Goal: Transaction & Acquisition: Subscribe to service/newsletter

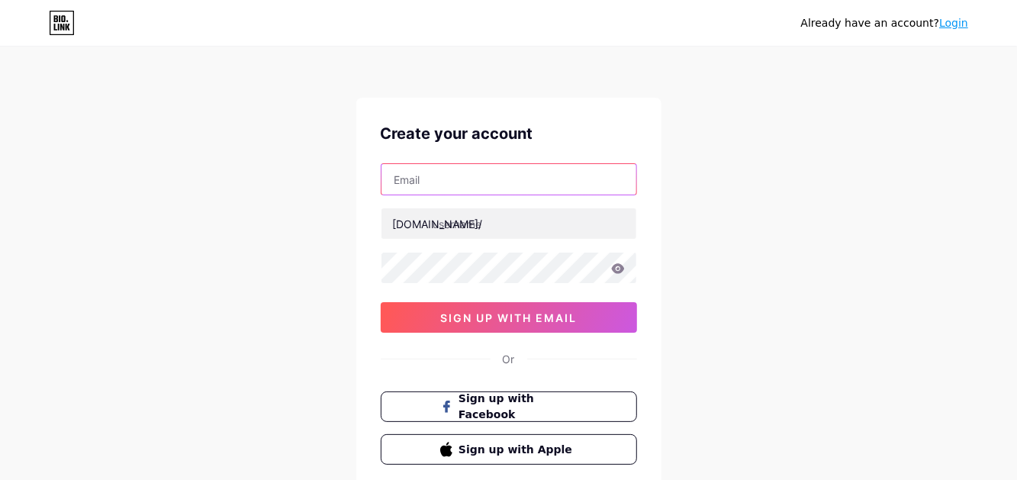
drag, startPoint x: 433, startPoint y: 184, endPoint x: 307, endPoint y: 175, distance: 126.2
click at [431, 184] on input "text" at bounding box center [508, 179] width 255 height 31
paste input "[EMAIL_ADDRESS][DOMAIN_NAME]"
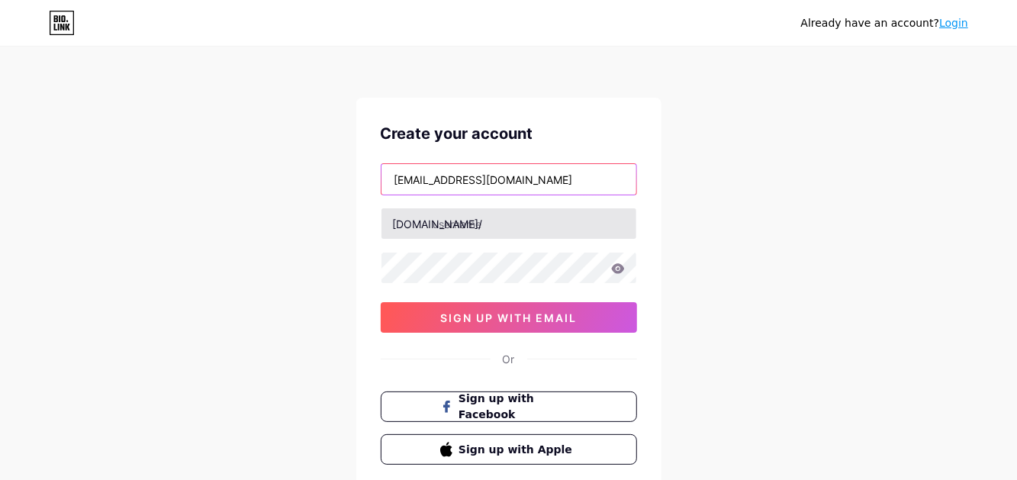
type input "[EMAIL_ADDRESS][DOMAIN_NAME]"
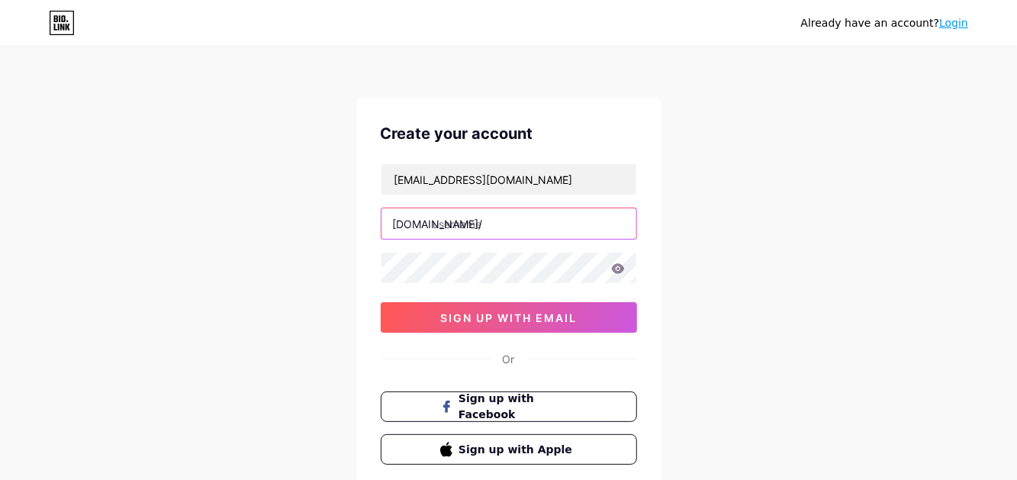
drag, startPoint x: 450, startPoint y: 235, endPoint x: 413, endPoint y: 212, distance: 43.8
click at [450, 233] on input "text" at bounding box center [508, 223] width 255 height 31
paste input "phcasinoreviewsph"
type input "phcasinoreviewsph"
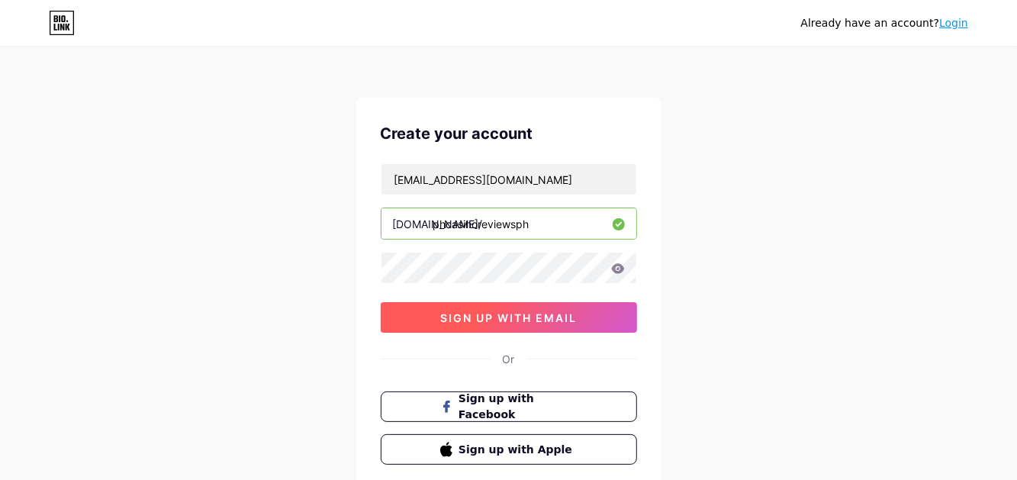
click at [542, 319] on span "sign up with email" at bounding box center [508, 317] width 137 height 13
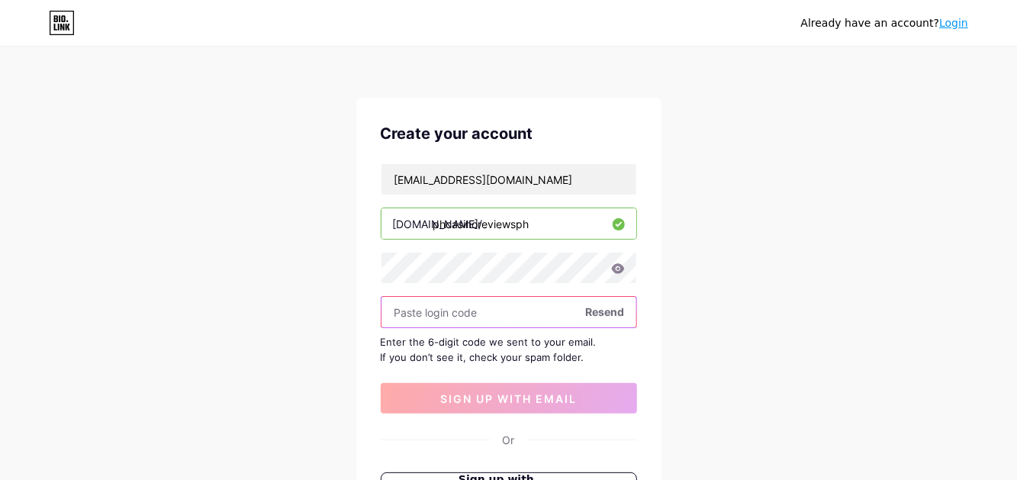
click at [459, 319] on input "text" at bounding box center [508, 312] width 255 height 31
click at [449, 311] on input "text" at bounding box center [508, 312] width 255 height 31
click at [452, 310] on input "text" at bounding box center [508, 312] width 255 height 31
click at [478, 311] on input "text" at bounding box center [508, 312] width 255 height 31
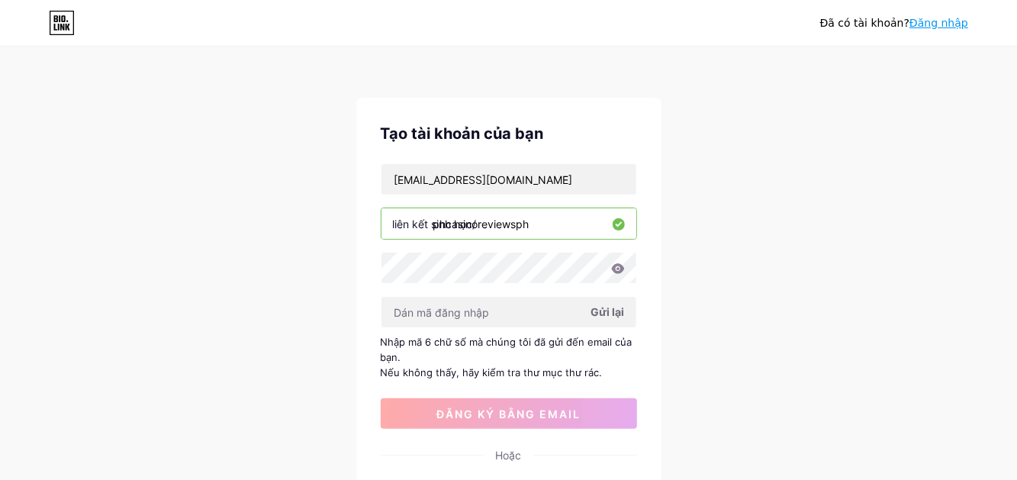
click at [608, 317] on span "Gửi lại" at bounding box center [608, 312] width 34 height 16
paste input "803756"
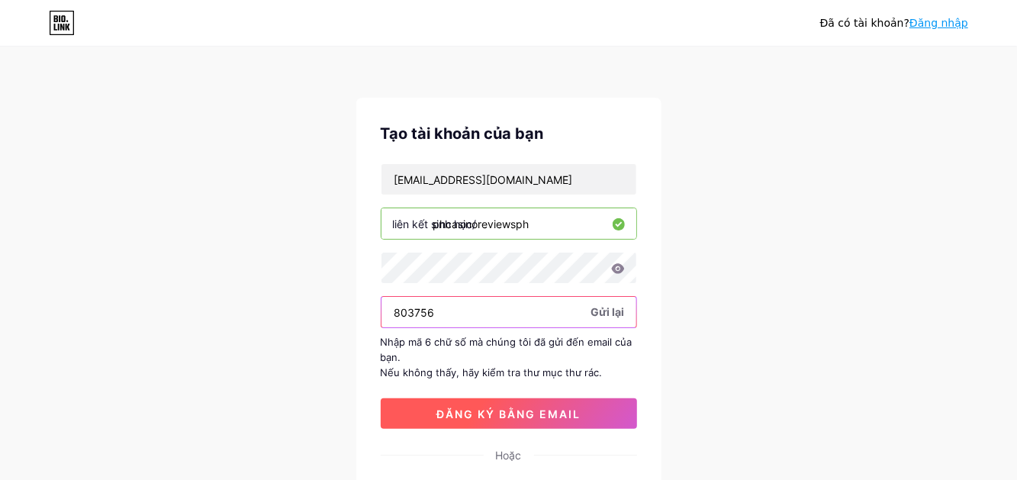
type input "803756"
click at [514, 407] on font "đăng ký bằng email" at bounding box center [508, 413] width 144 height 13
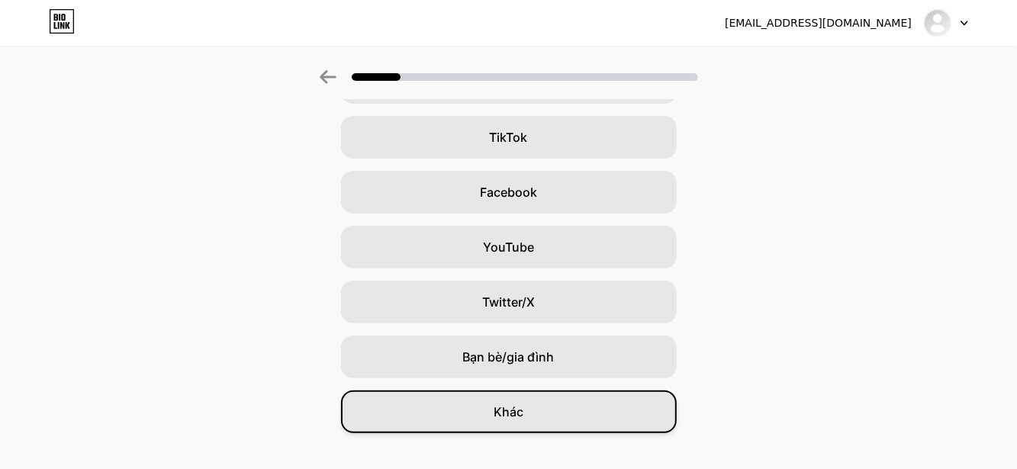
scroll to position [188, 0]
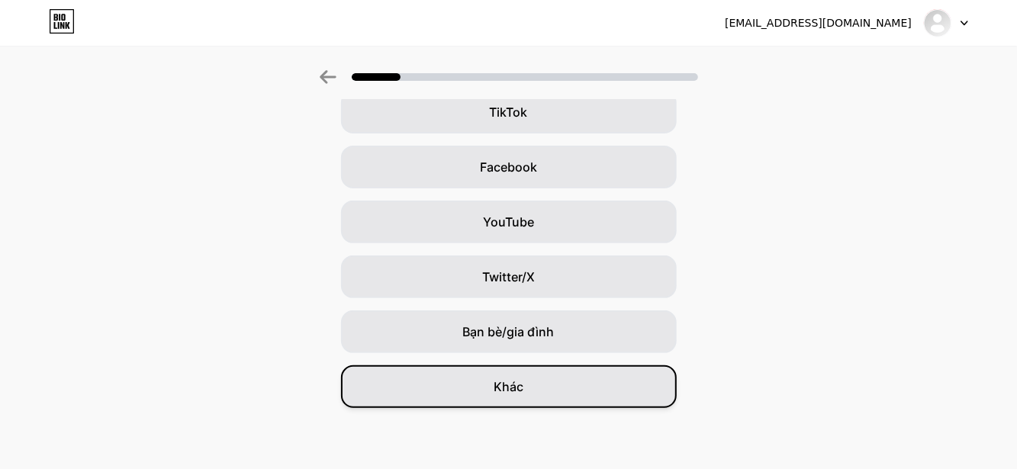
click at [574, 381] on div "Khác" at bounding box center [509, 386] width 336 height 43
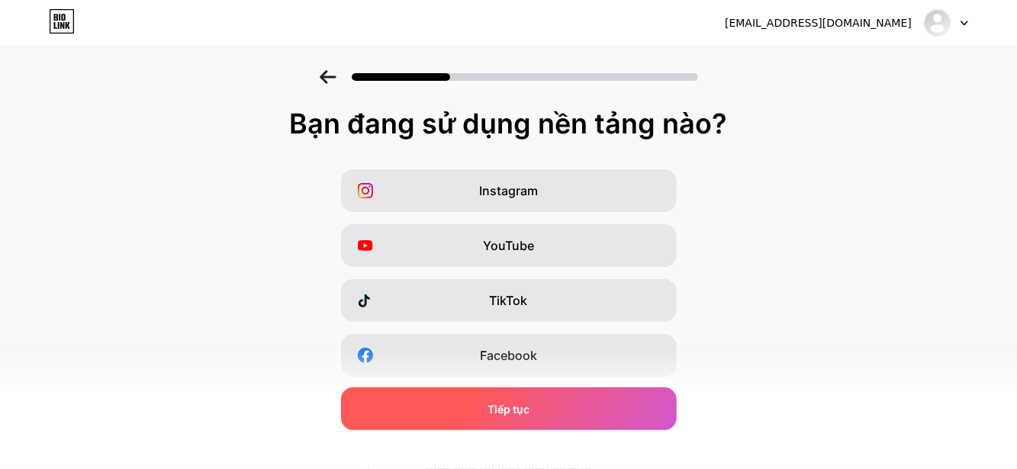
click at [542, 404] on div "Tiếp tục" at bounding box center [509, 409] width 336 height 43
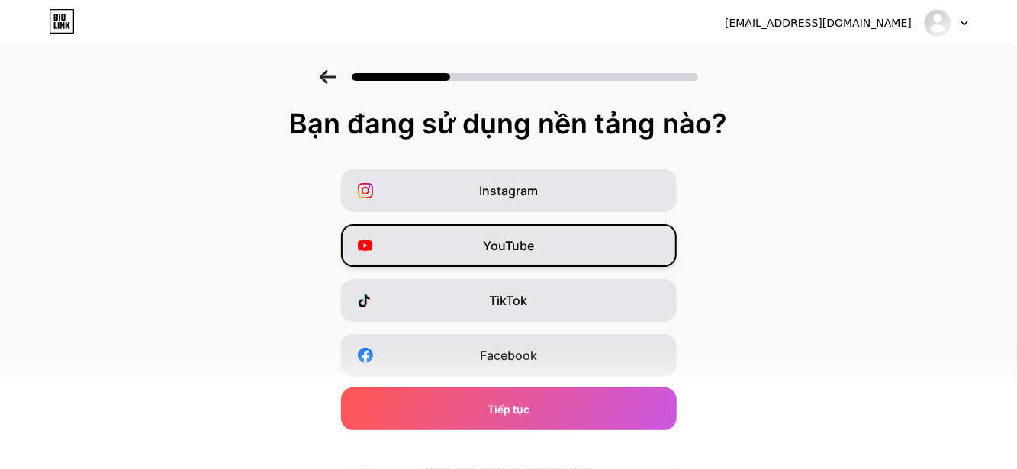
drag, startPoint x: 525, startPoint y: 245, endPoint x: 527, endPoint y: 255, distance: 10.2
click at [525, 246] on font "YouTube" at bounding box center [508, 245] width 51 height 15
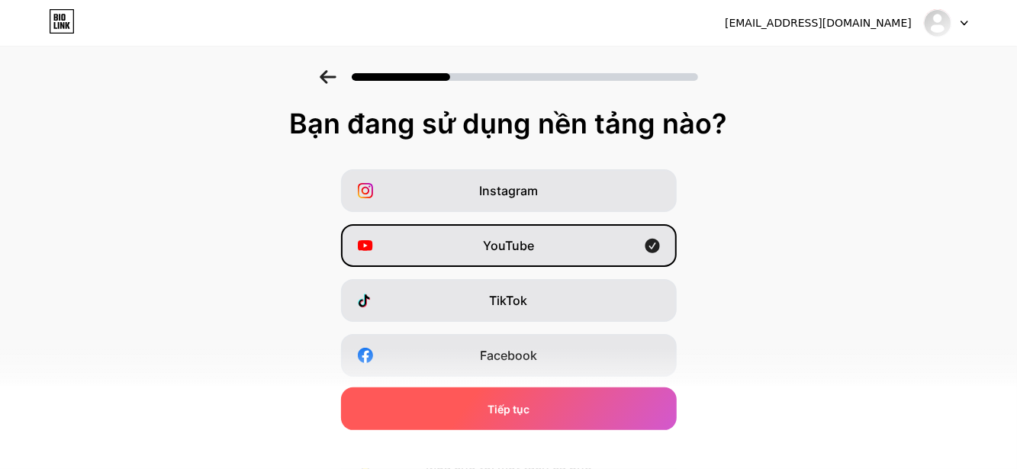
click at [552, 411] on div "Tiếp tục" at bounding box center [509, 409] width 336 height 43
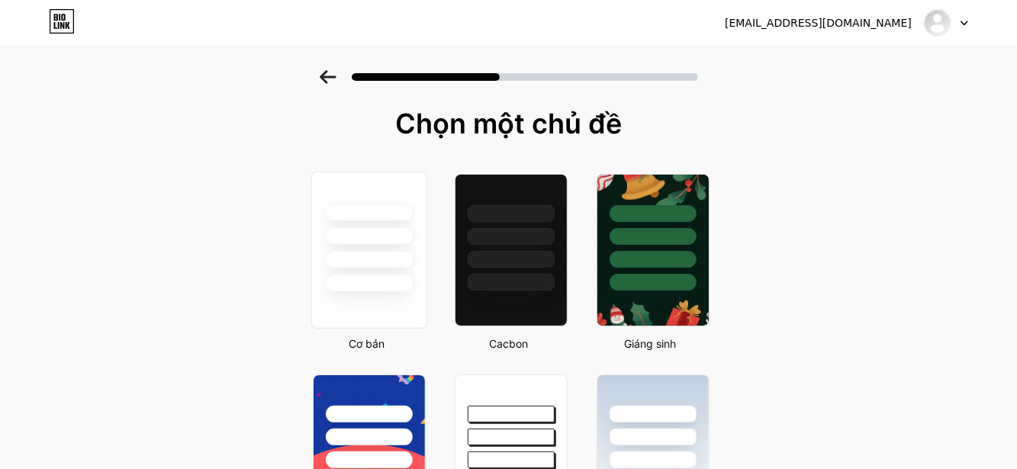
click at [364, 265] on div at bounding box center [368, 260] width 89 height 18
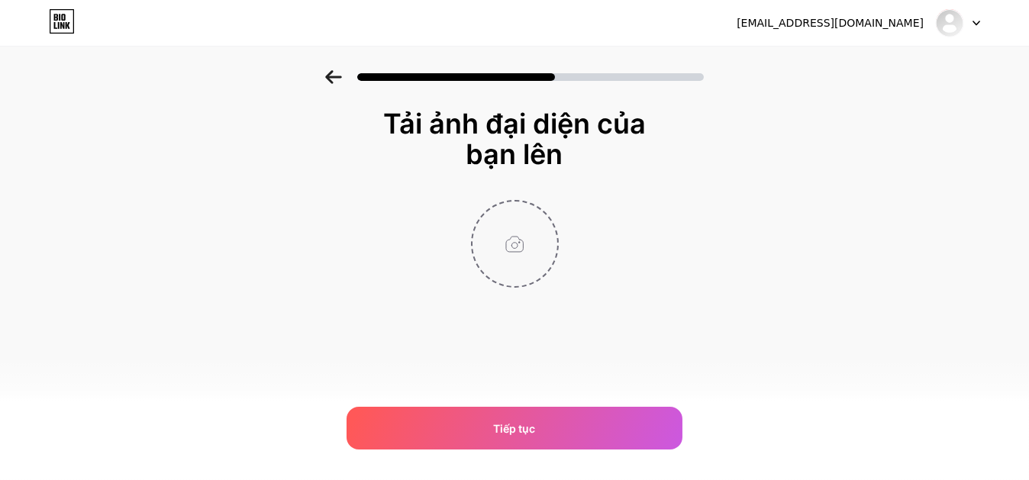
click at [518, 275] on input "file" at bounding box center [514, 243] width 85 height 85
type input "C:\fakepath\ian20-logo.png"
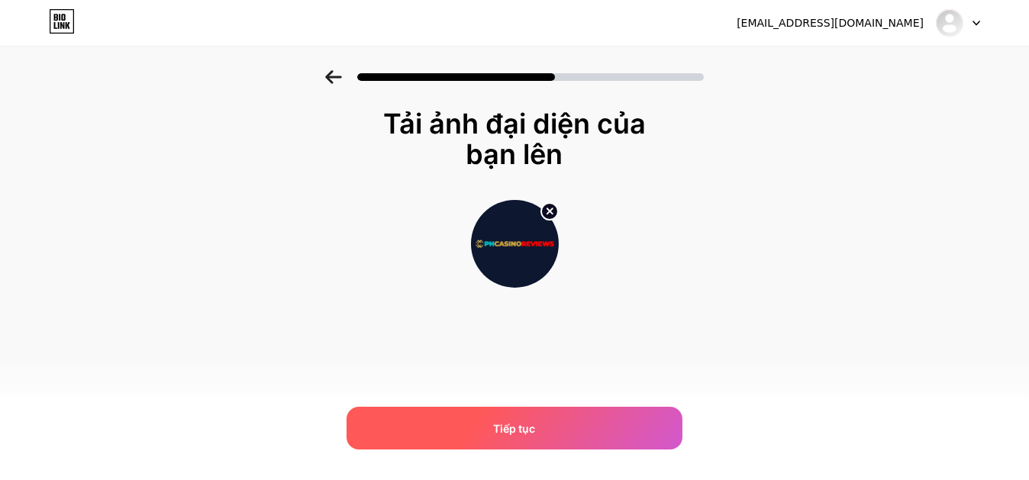
click at [542, 423] on div "Tiếp tục" at bounding box center [514, 428] width 336 height 43
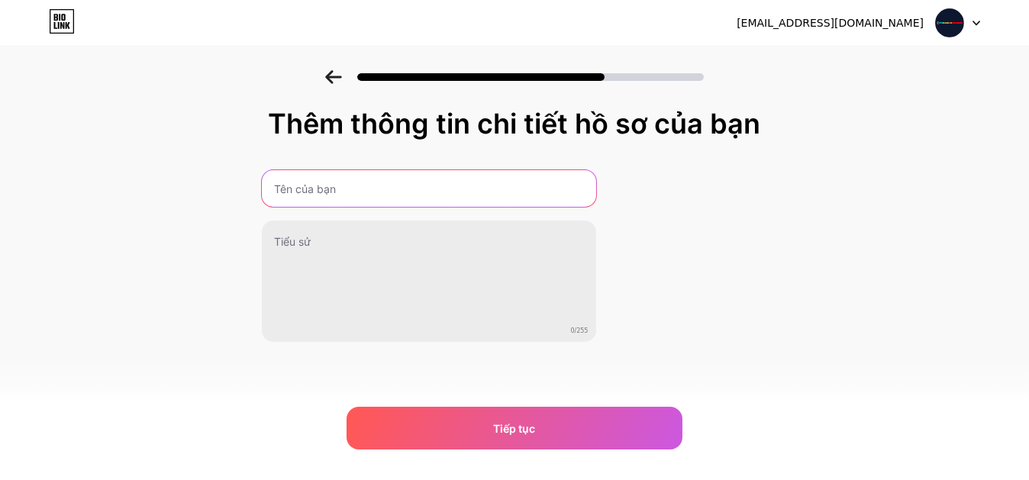
click at [375, 193] on input "text" at bounding box center [429, 188] width 334 height 37
paste input "Online Casino review Philippines"
type input "Online Casino review Philippines"
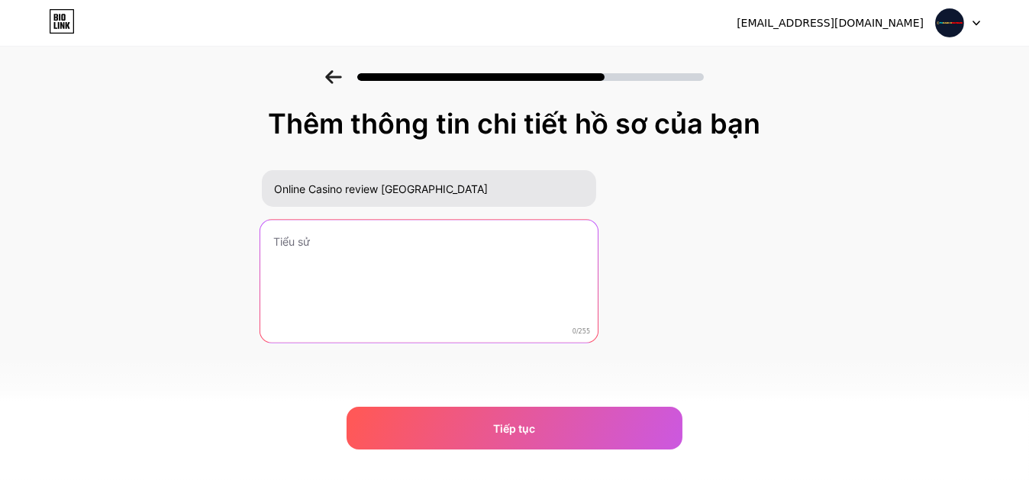
drag, startPoint x: 362, startPoint y: 285, endPoint x: 275, endPoint y: 188, distance: 129.6
click at [359, 285] on textarea at bounding box center [427, 282] width 337 height 124
paste textarea "Online Casino review Philippines is a straightforward hub where Filipino player…"
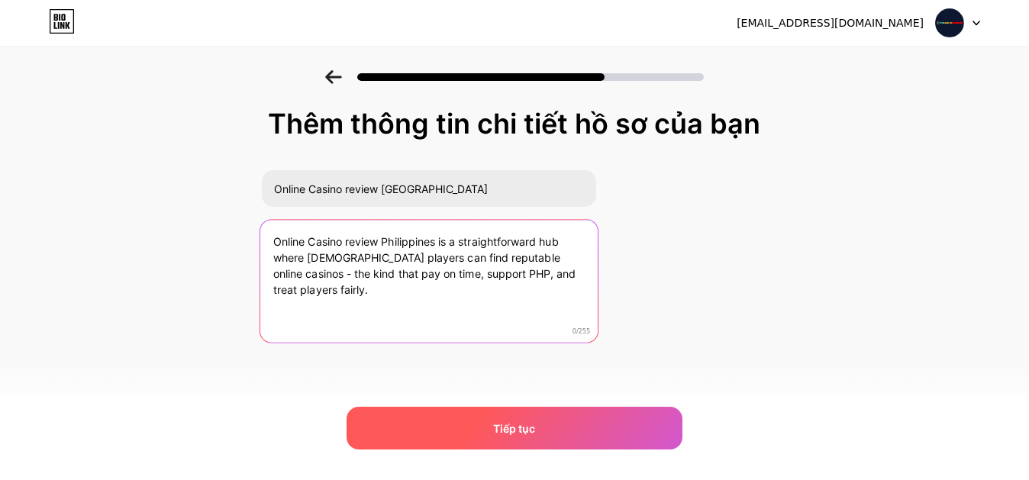
type textarea "Online Casino review Philippines is a straightforward hub where Filipino player…"
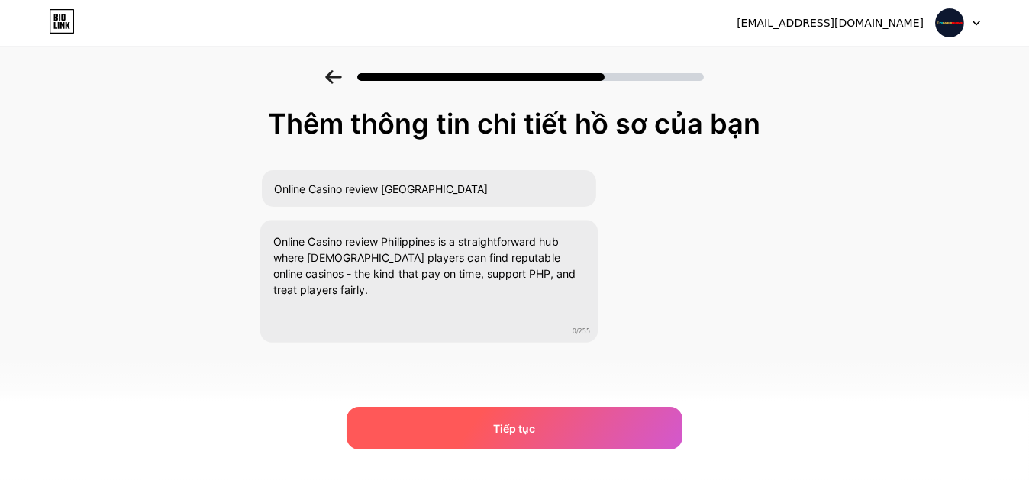
click at [550, 433] on div "Tiếp tục" at bounding box center [514, 428] width 336 height 43
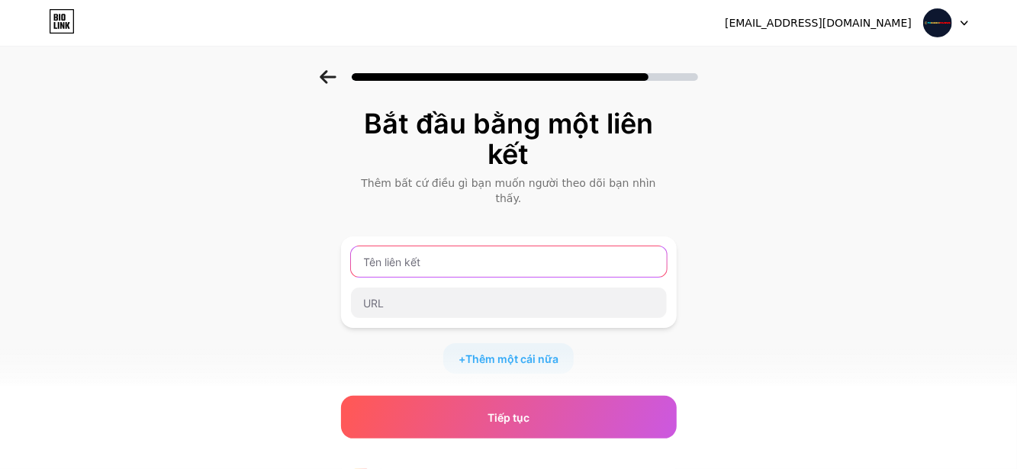
click at [466, 250] on input "text" at bounding box center [509, 261] width 316 height 31
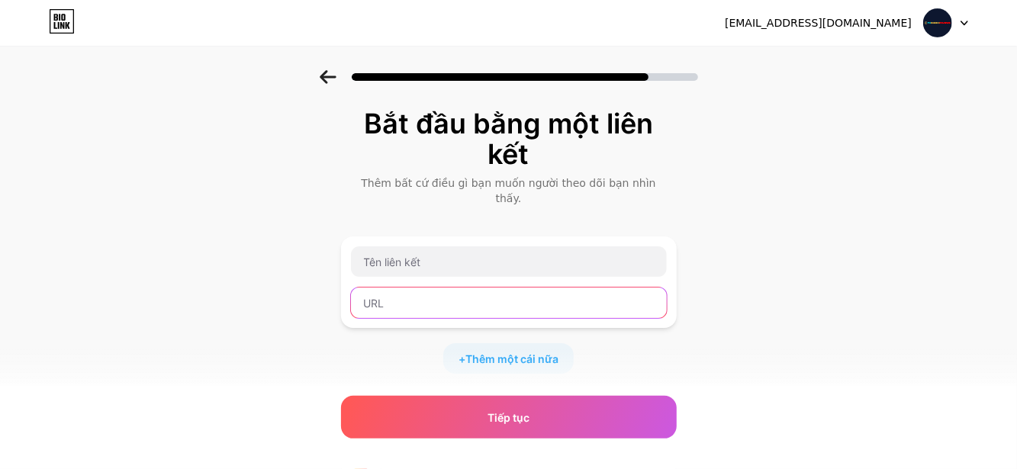
click at [439, 296] on input "text" at bounding box center [509, 303] width 316 height 31
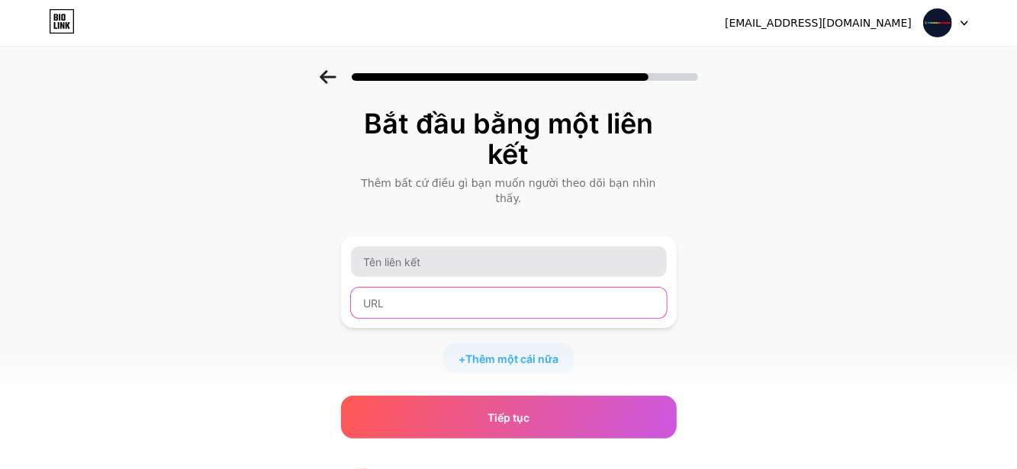
paste input "https://phcasinoreviews.com/"
type input "https://phcasinoreviews.com/"
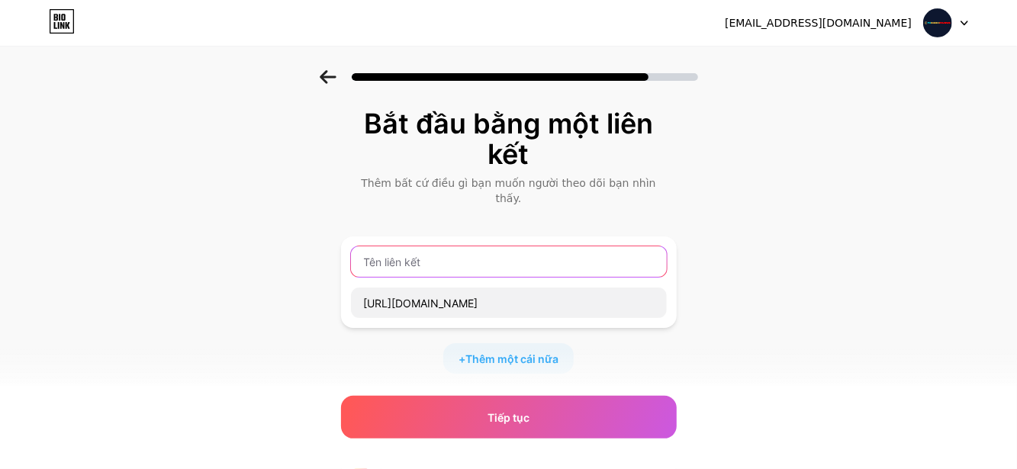
click at [416, 246] on input "text" at bounding box center [509, 261] width 316 height 31
paste input "Online Casino review Philippines"
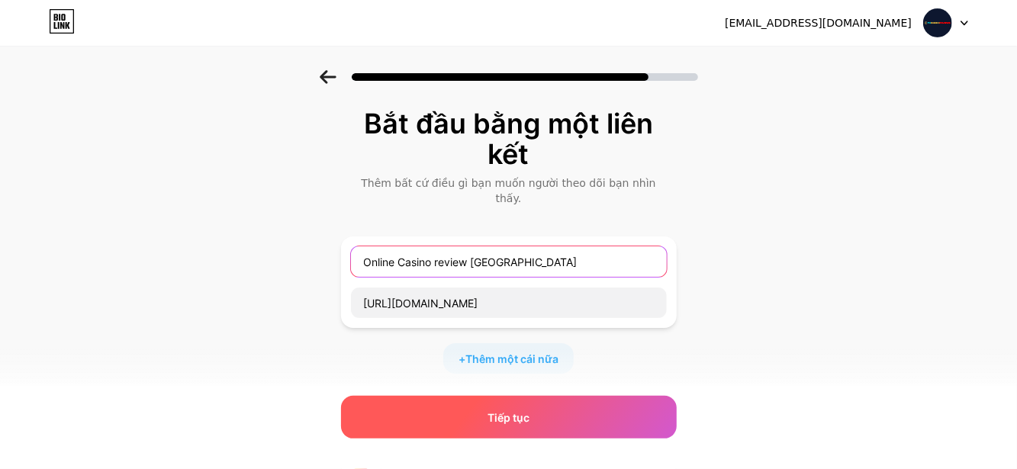
type input "Online Casino review Philippines"
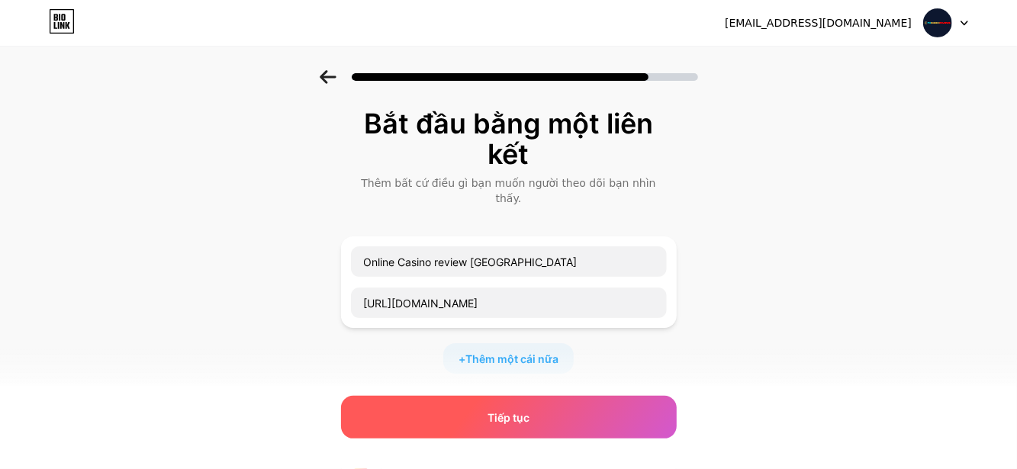
click at [524, 413] on font "Tiếp tục" at bounding box center [509, 417] width 42 height 13
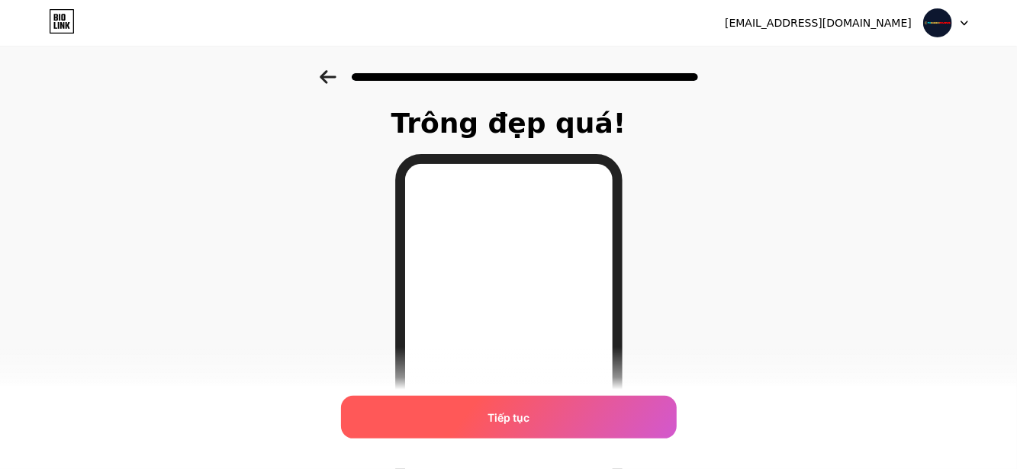
scroll to position [298, 0]
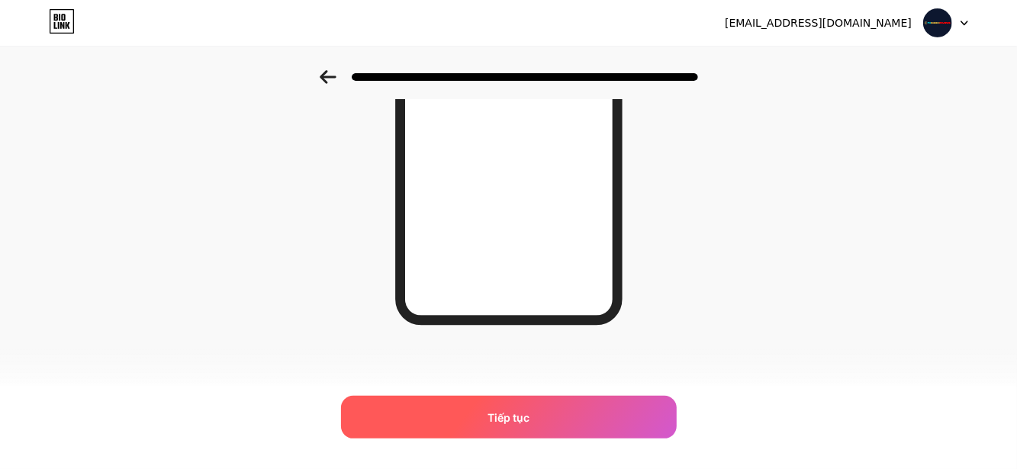
click at [526, 398] on div "Tiếp tục" at bounding box center [509, 417] width 336 height 43
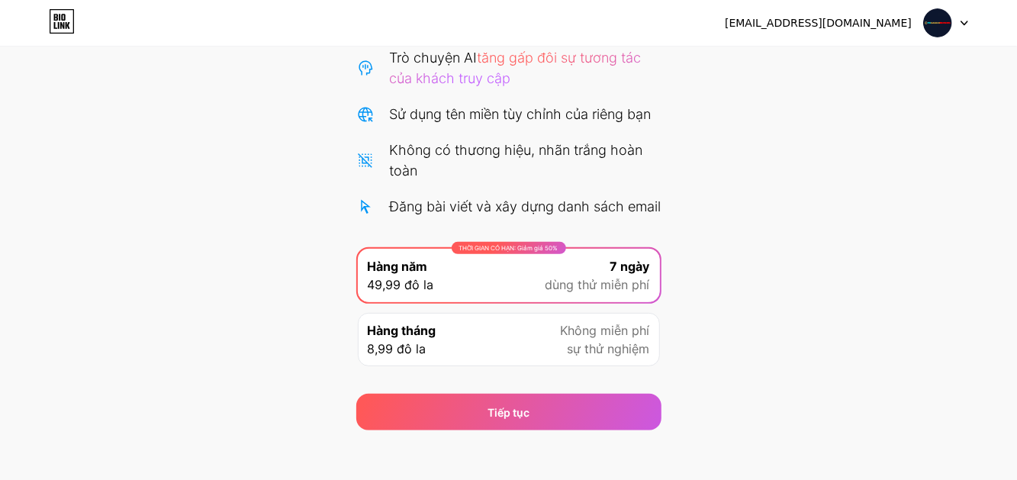
scroll to position [215, 0]
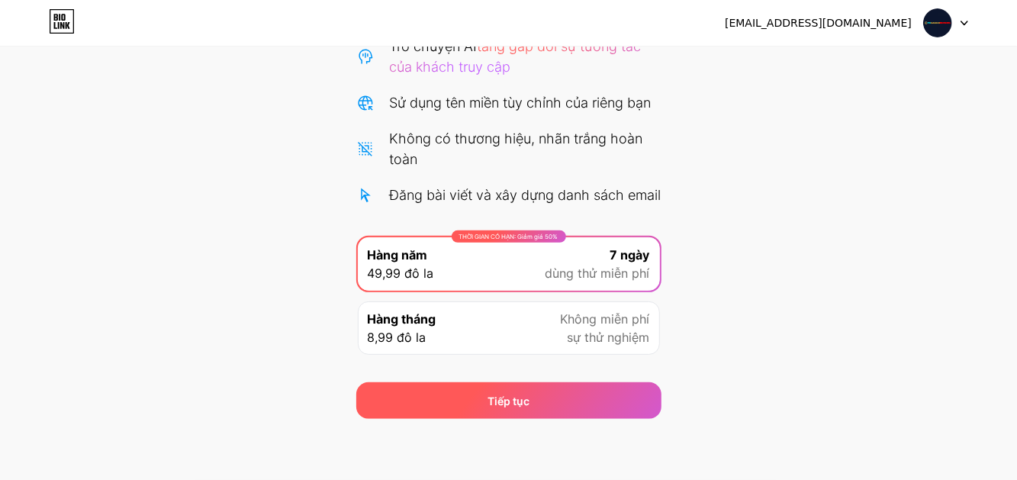
click at [555, 398] on div "Tiếp tục" at bounding box center [508, 400] width 305 height 37
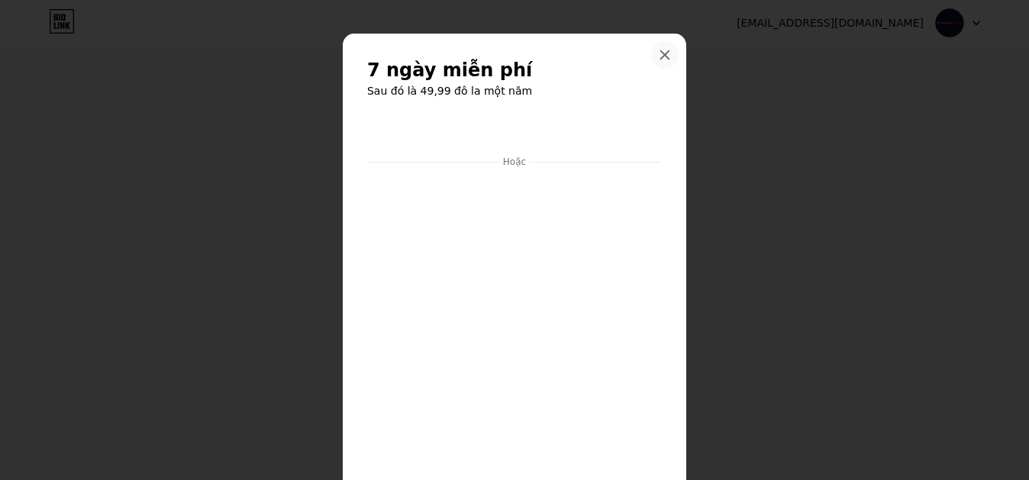
click at [658, 59] on icon at bounding box center [664, 55] width 12 height 12
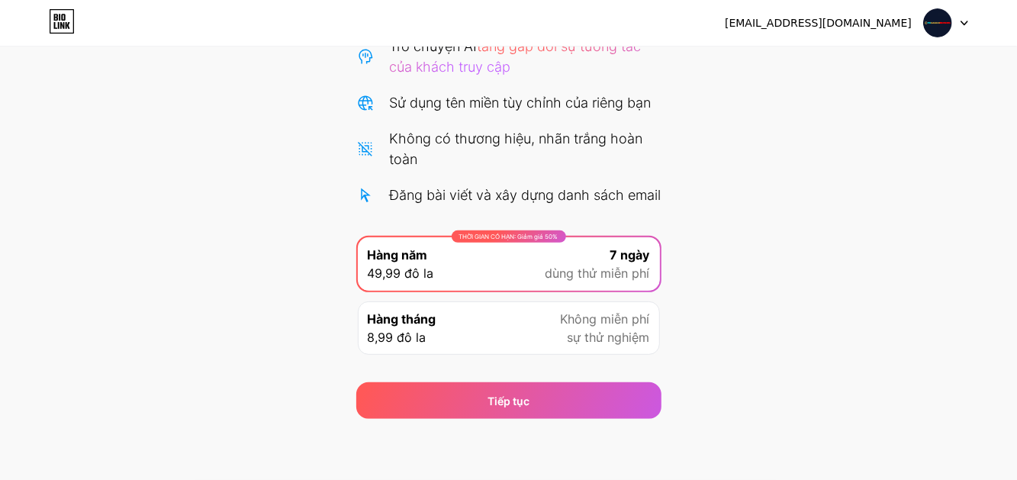
scroll to position [0, 0]
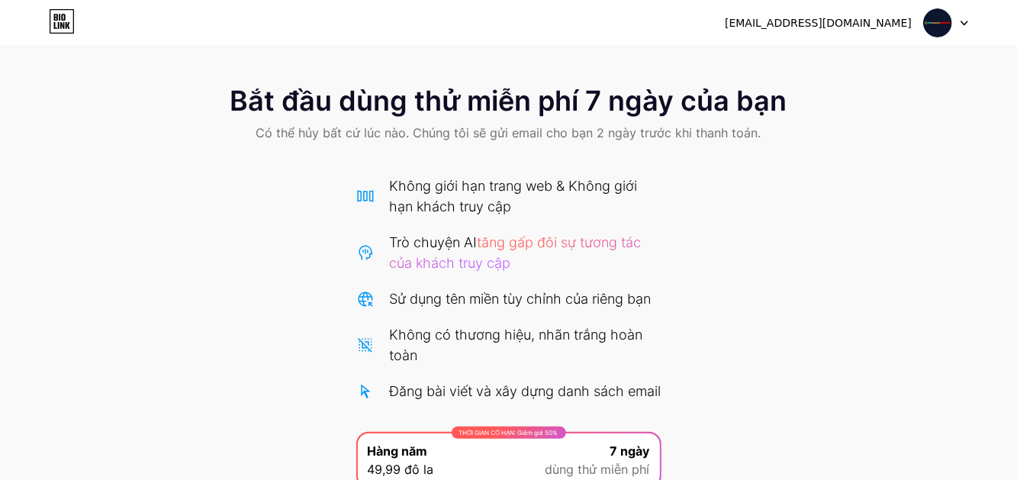
click at [59, 16] on icon at bounding box center [60, 17] width 2 height 7
drag, startPoint x: 922, startPoint y: 28, endPoint x: 921, endPoint y: 41, distance: 13.1
click at [922, 30] on div "[EMAIL_ADDRESS][DOMAIN_NAME]" at bounding box center [846, 22] width 243 height 27
click at [940, 25] on img at bounding box center [937, 22] width 29 height 29
drag, startPoint x: 774, startPoint y: 174, endPoint x: 718, endPoint y: 175, distance: 56.5
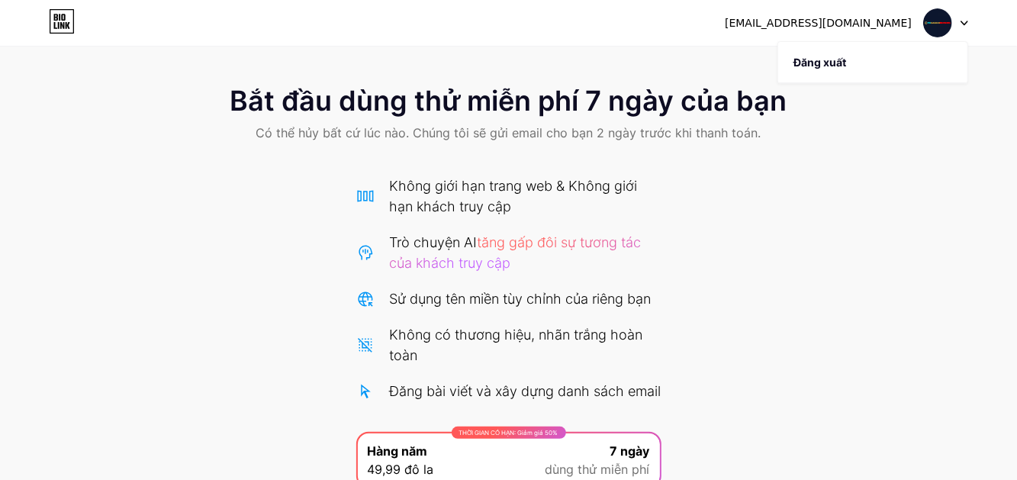
click at [774, 174] on div "Bắt đầu dùng thử miễn phí 7 ngày của bạn Có thể hủy bất cứ lúc nào. Chúng tôi s…" at bounding box center [508, 342] width 1017 height 545
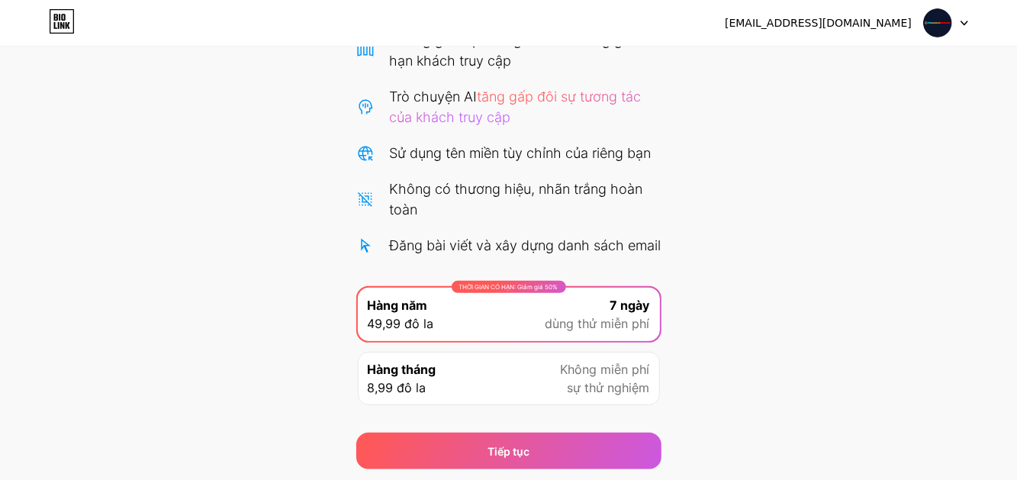
scroll to position [215, 0]
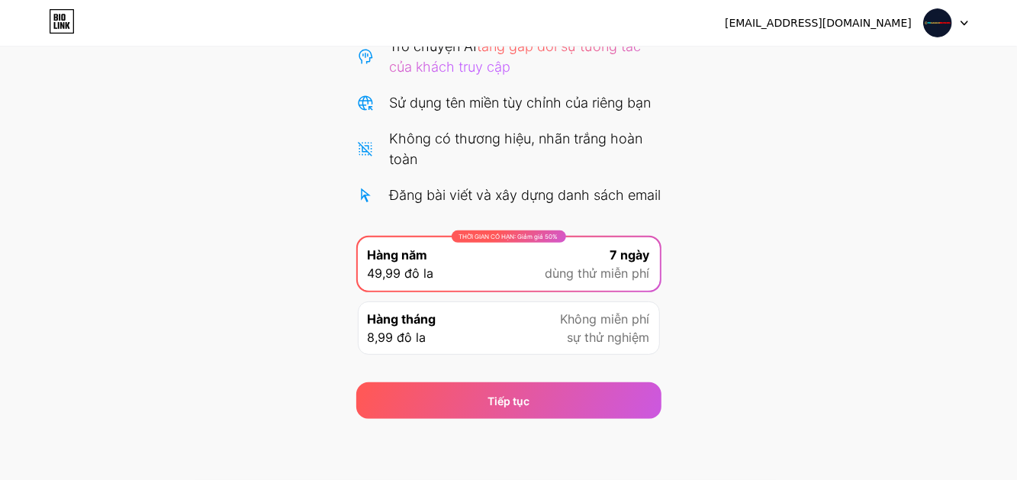
click at [65, 31] on icon at bounding box center [62, 21] width 26 height 24
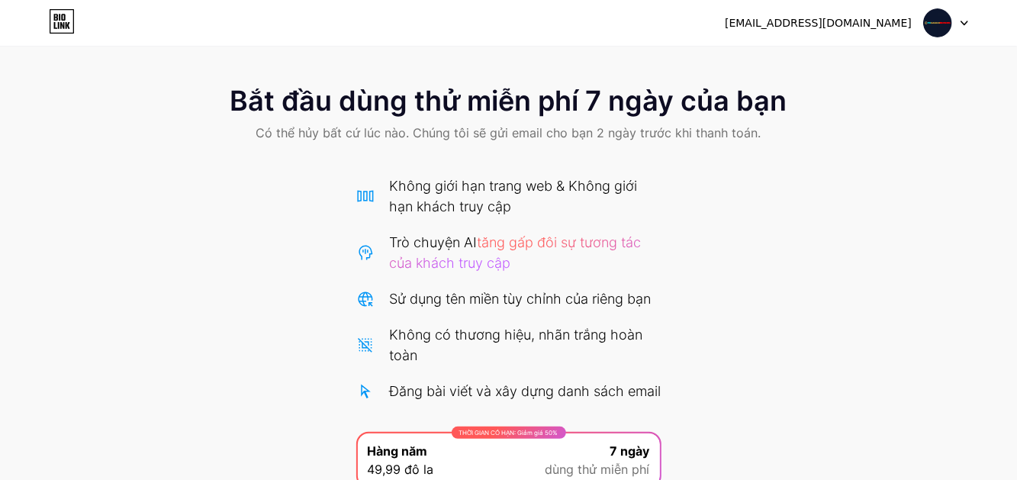
click at [835, 22] on font "[EMAIL_ADDRESS][DOMAIN_NAME]" at bounding box center [818, 23] width 187 height 12
click at [967, 21] on icon at bounding box center [965, 23] width 8 height 5
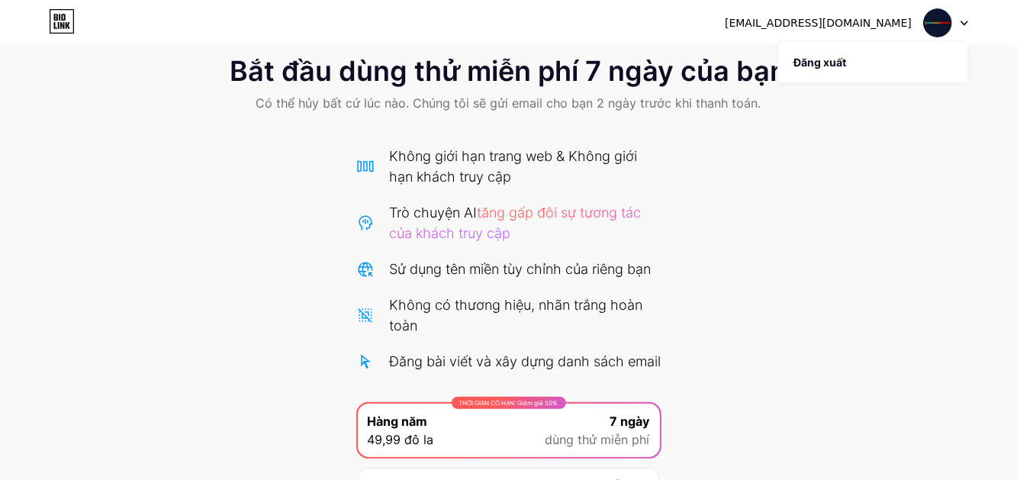
scroll to position [11, 0]
